Goal: Task Accomplishment & Management: Manage account settings

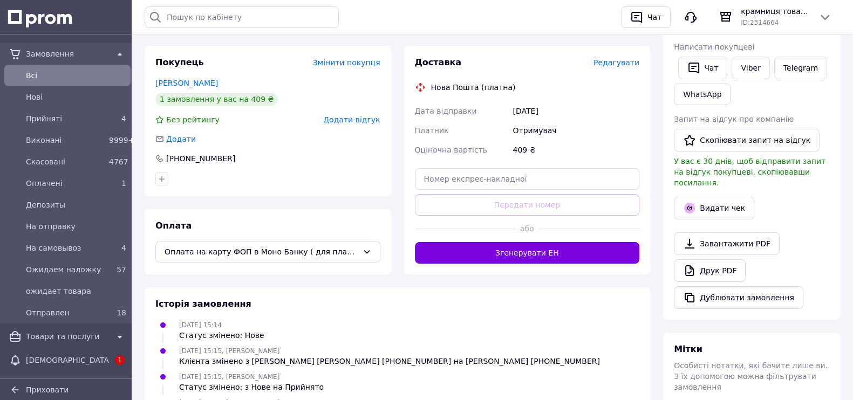
scroll to position [337, 0]
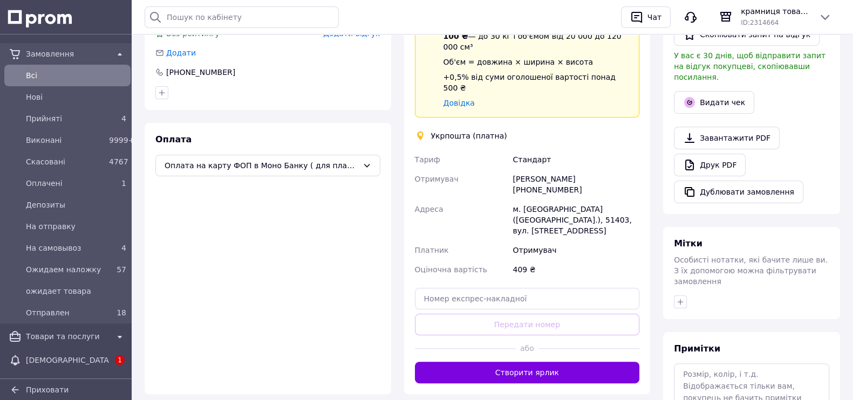
scroll to position [337, 0]
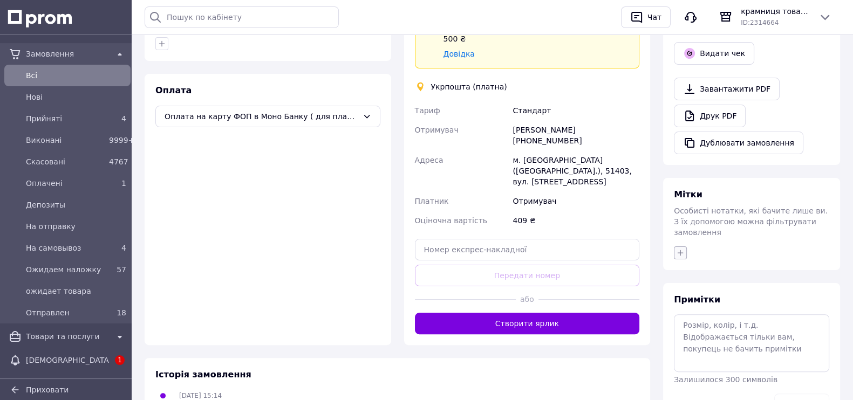
click at [678, 249] on icon "button" at bounding box center [680, 253] width 9 height 9
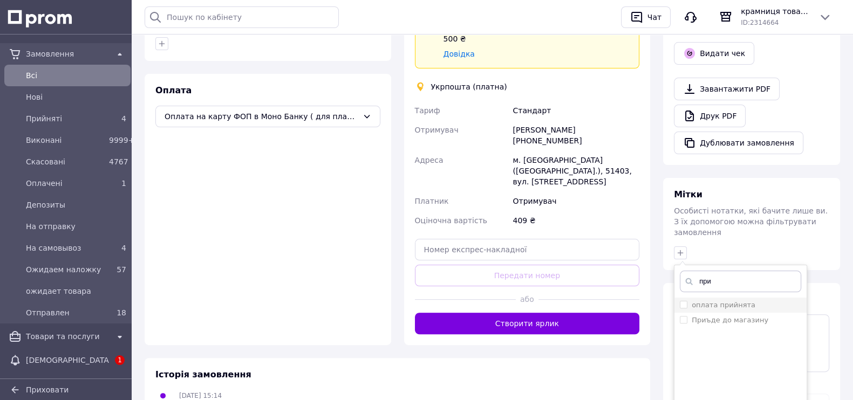
type input "при"
click at [682, 301] on input "оплата прийнята" at bounding box center [683, 304] width 7 height 7
checkbox input "true"
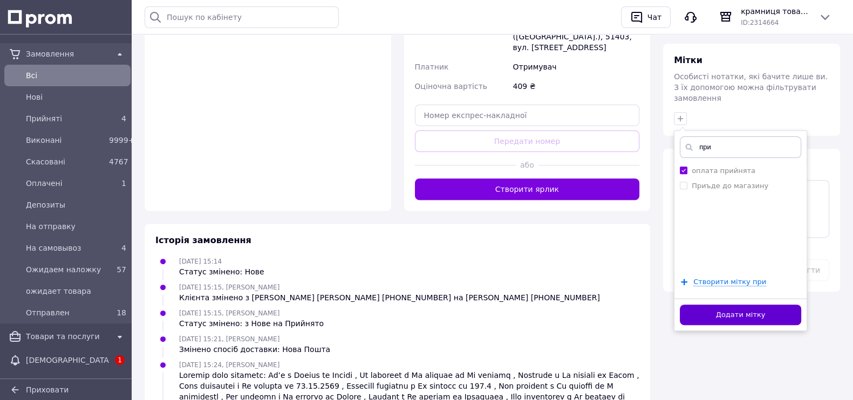
click at [739, 305] on button "Додати мітку" at bounding box center [740, 315] width 121 height 21
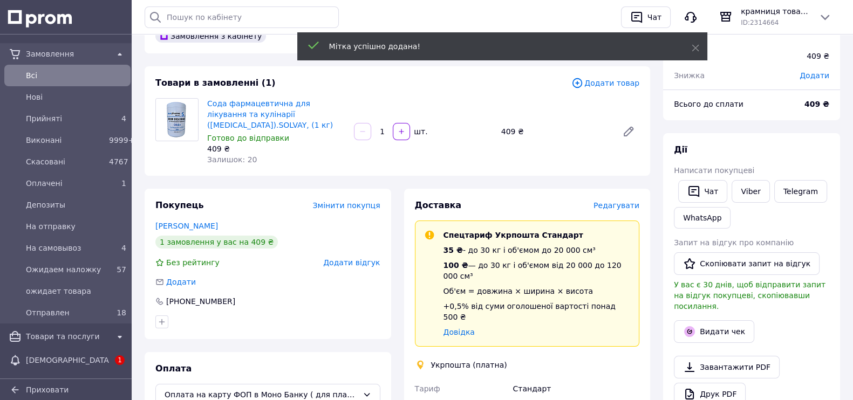
scroll to position [0, 0]
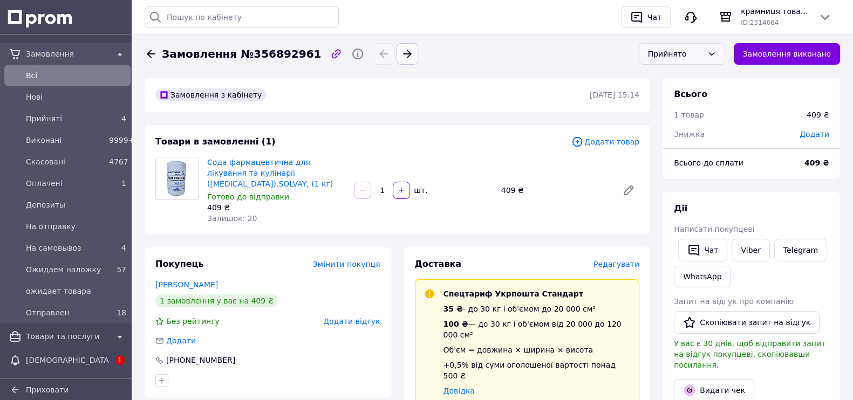
click at [680, 51] on div "Прийнято" at bounding box center [675, 54] width 55 height 12
click at [689, 92] on li "На отправку" at bounding box center [681, 92] width 85 height 21
click at [98, 187] on span "Оплачені" at bounding box center [65, 183] width 79 height 11
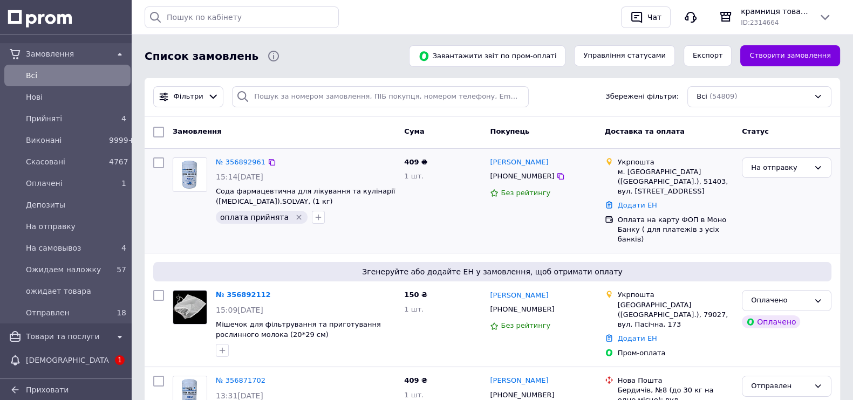
scroll to position [67, 0]
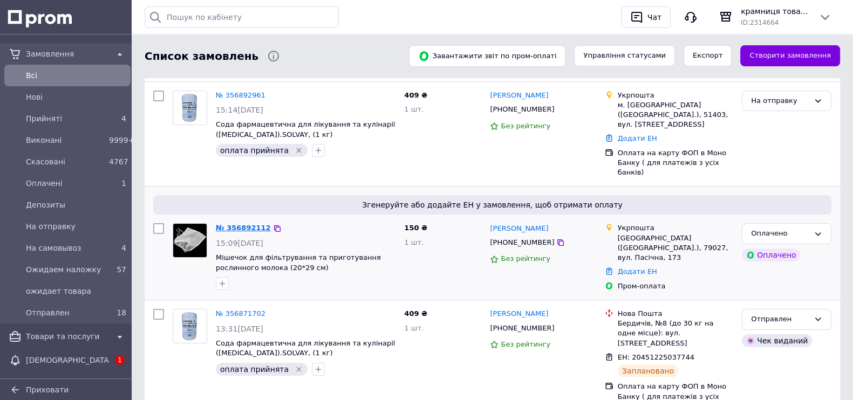
click at [227, 224] on link "№ 356892112" at bounding box center [243, 228] width 55 height 8
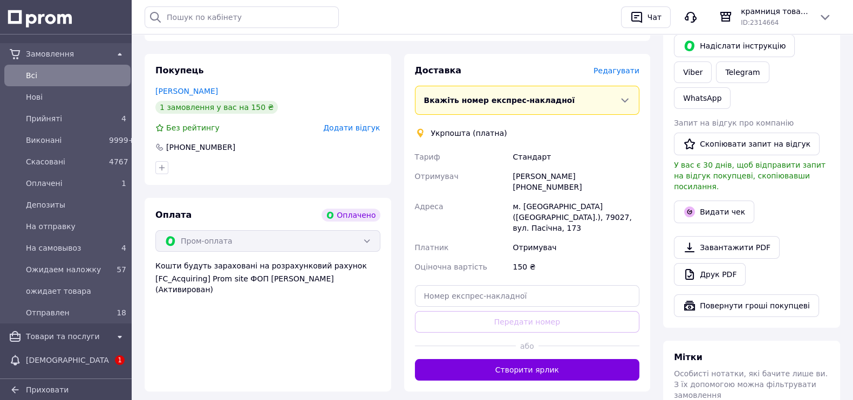
scroll to position [269, 0]
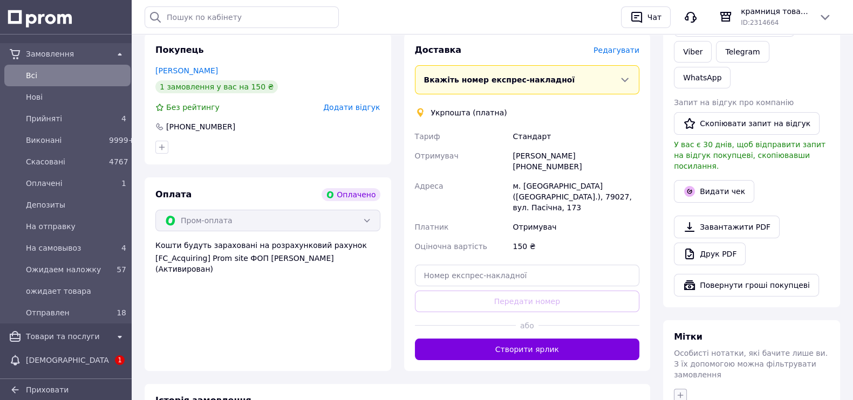
click at [683, 391] on icon "button" at bounding box center [680, 395] width 9 height 9
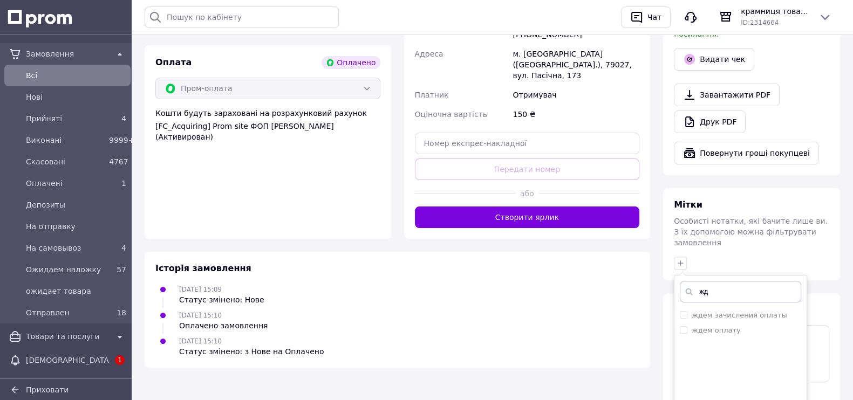
scroll to position [405, 0]
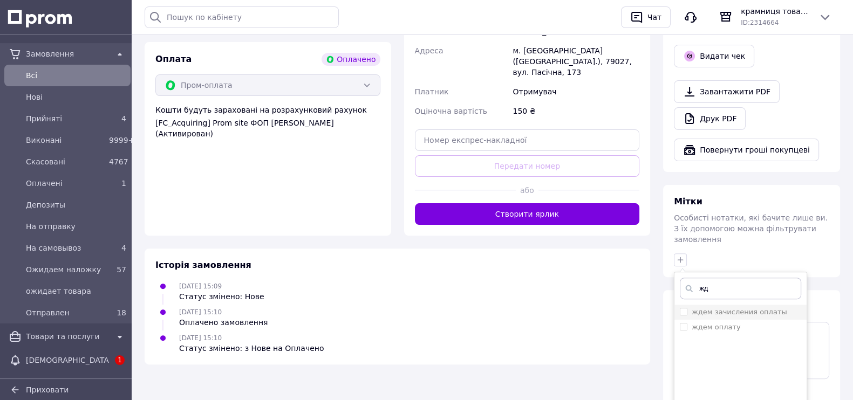
type input "жд"
click at [685, 308] on input "ждем зачисления оплаты" at bounding box center [683, 311] width 7 height 7
checkbox input "true"
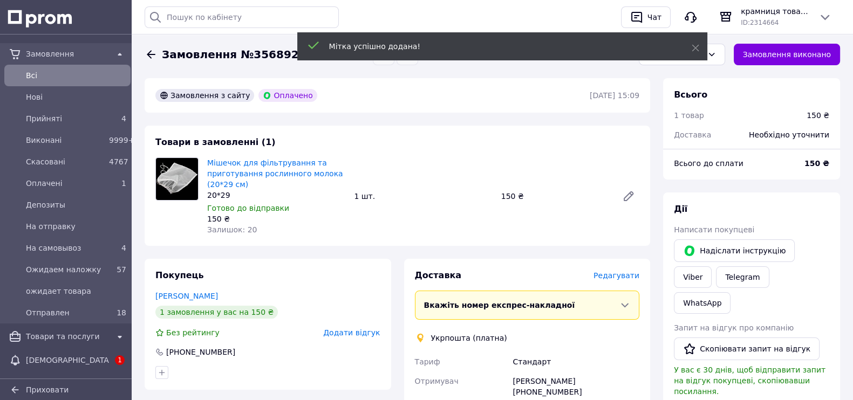
scroll to position [0, 0]
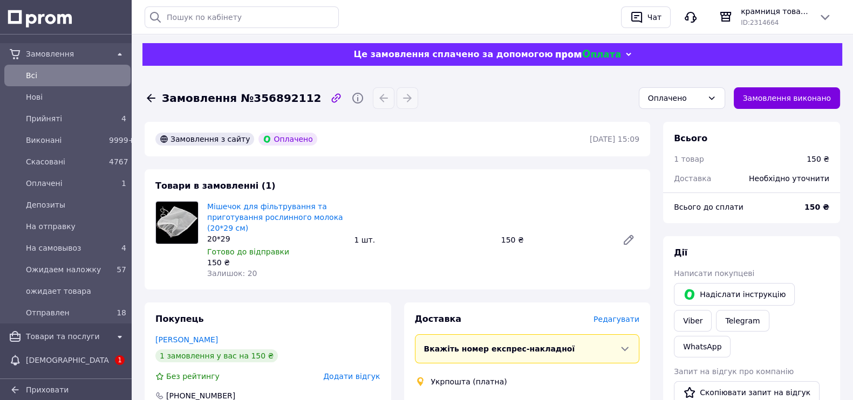
click at [481, 191] on div "Товари в замовленні (1) Мішечок для фільтрування та приготування рослинного мол…" at bounding box center [398, 229] width 506 height 120
click at [678, 101] on div "Оплачено" at bounding box center [675, 98] width 55 height 12
click at [696, 139] on li "На отправку" at bounding box center [681, 136] width 85 height 21
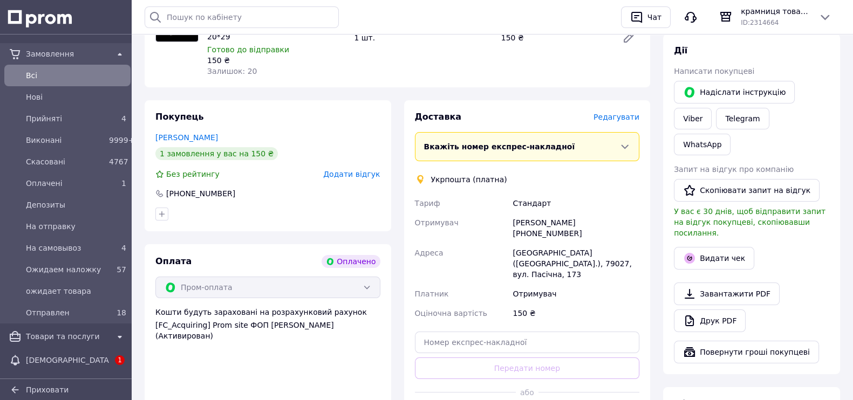
scroll to position [202, 0]
click at [712, 108] on link "Viber" at bounding box center [693, 119] width 38 height 22
